Goal: Contribute content

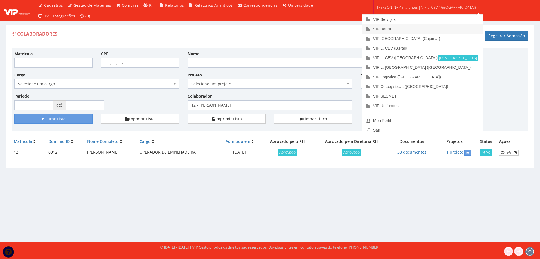
click at [395, 28] on link "VIP Bauru" at bounding box center [422, 29] width 121 height 10
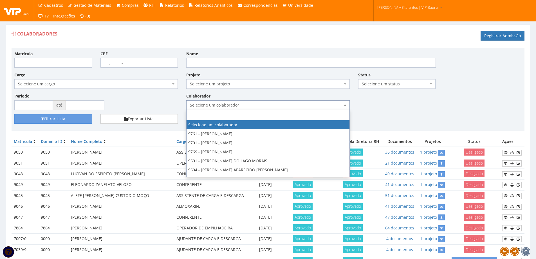
click at [203, 103] on span "Selecione um colaborador" at bounding box center [266, 105] width 153 height 6
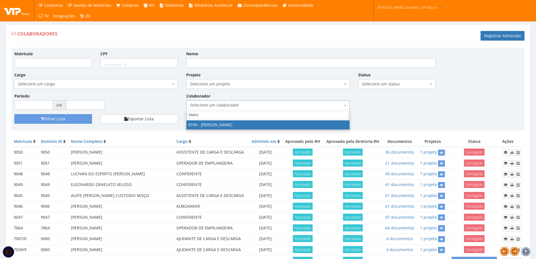
type input "bianca"
select select "4029"
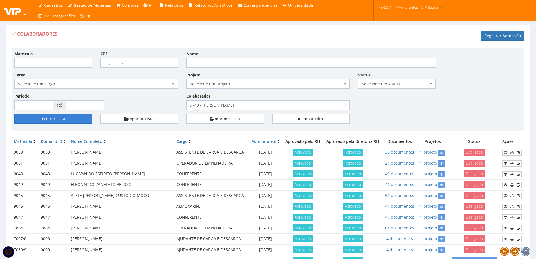
click at [56, 119] on button "Filtrar Lista" at bounding box center [53, 119] width 78 height 10
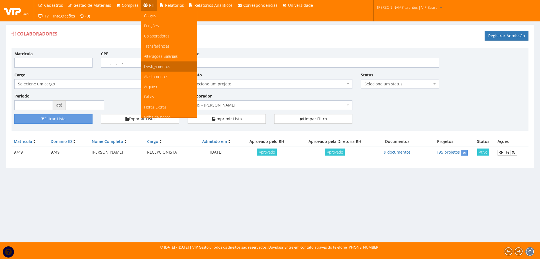
scroll to position [71, 0]
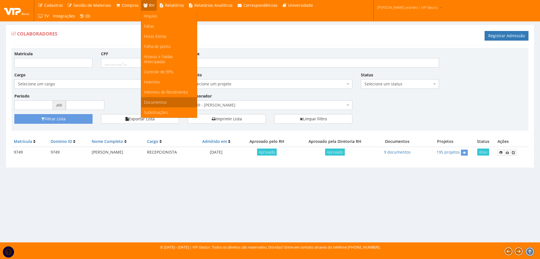
click at [145, 102] on span "Documentos" at bounding box center [155, 101] width 23 height 5
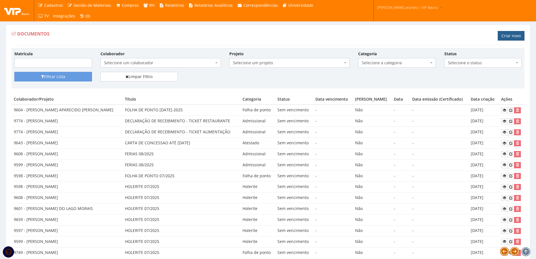
click at [508, 40] on link "Criar novo" at bounding box center [511, 36] width 27 height 10
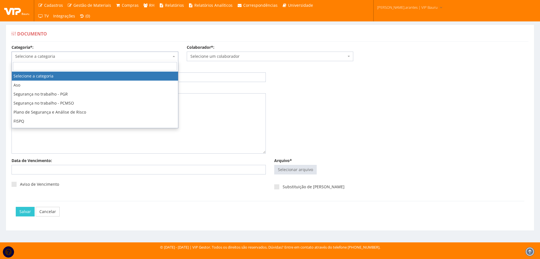
click at [37, 57] on span "Selecione a categoria" at bounding box center [93, 56] width 156 height 6
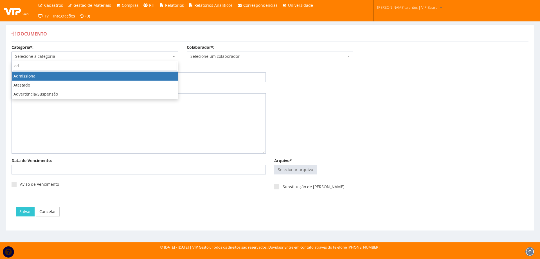
type input "ad"
select select "admissional"
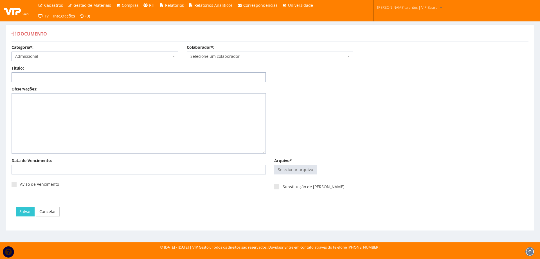
click at [35, 76] on input "Título:" at bounding box center [139, 77] width 254 height 10
click at [219, 53] on span "Selecione um colaborador" at bounding box center [268, 56] width 156 height 6
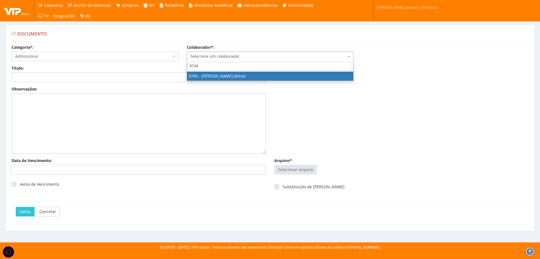
type input "9749"
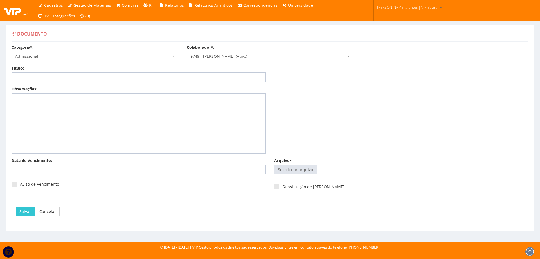
select select "4029"
click at [66, 77] on input "Título:" at bounding box center [139, 77] width 254 height 10
type input "d"
type input "DECLARAÇÃO DE SAÚDE"
click at [291, 170] on input "Arquivo*" at bounding box center [296, 169] width 42 height 9
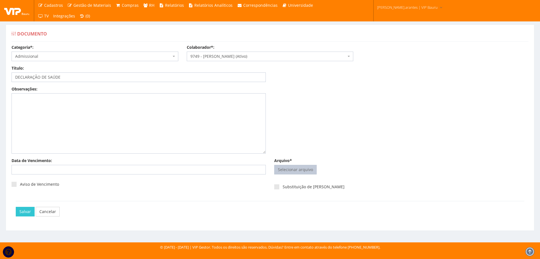
type input "C:\fakepath\DECLARAÇÃO DE SAUDE BIANCA.pdf"
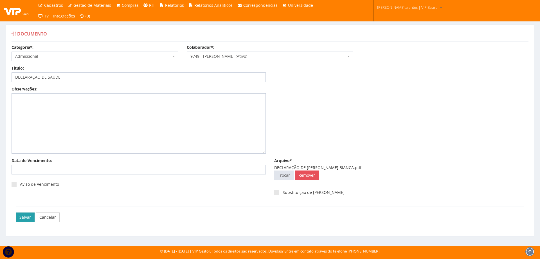
click at [21, 219] on input "Salvar" at bounding box center [25, 217] width 19 height 10
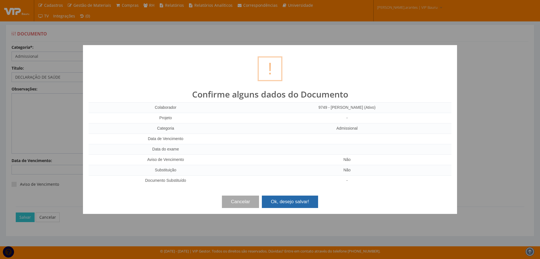
click at [286, 201] on button "Ok, desejo salvar!" at bounding box center [290, 201] width 56 height 12
